Goal: Navigation & Orientation: Find specific page/section

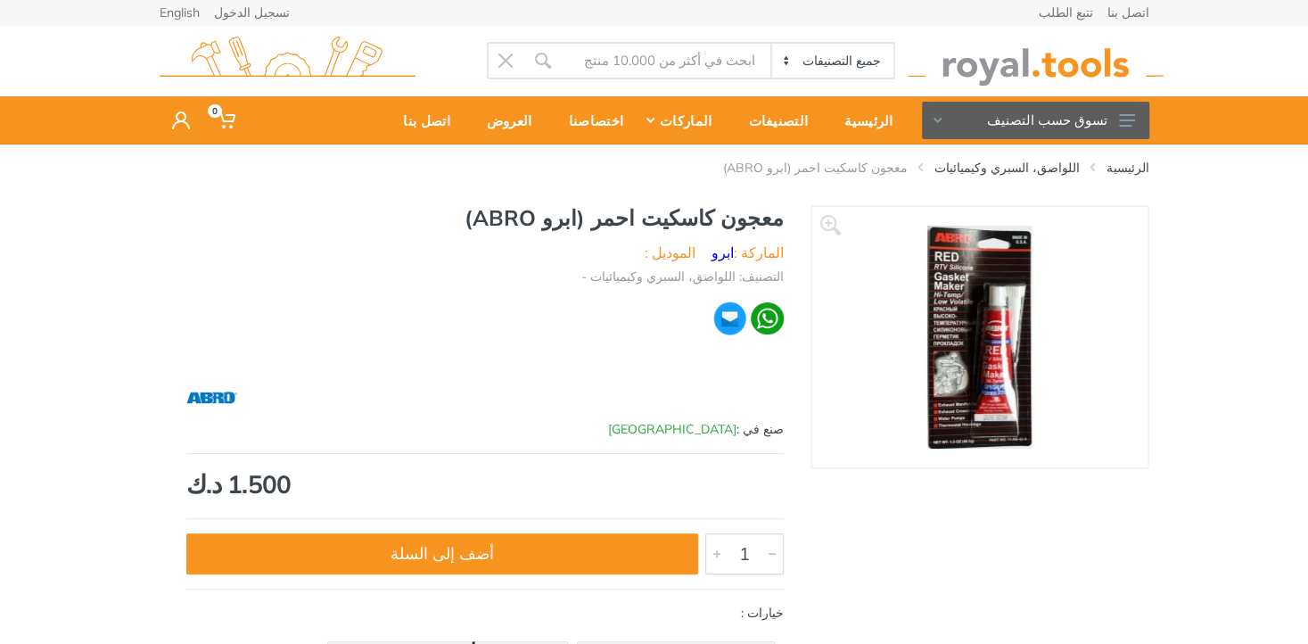
click at [732, 310] on img at bounding box center [731, 319] width 36 height 36
click at [1039, 169] on link "اللواصق، السبري وكيميائيات" at bounding box center [1007, 168] width 145 height 18
